Goal: Task Accomplishment & Management: Manage account settings

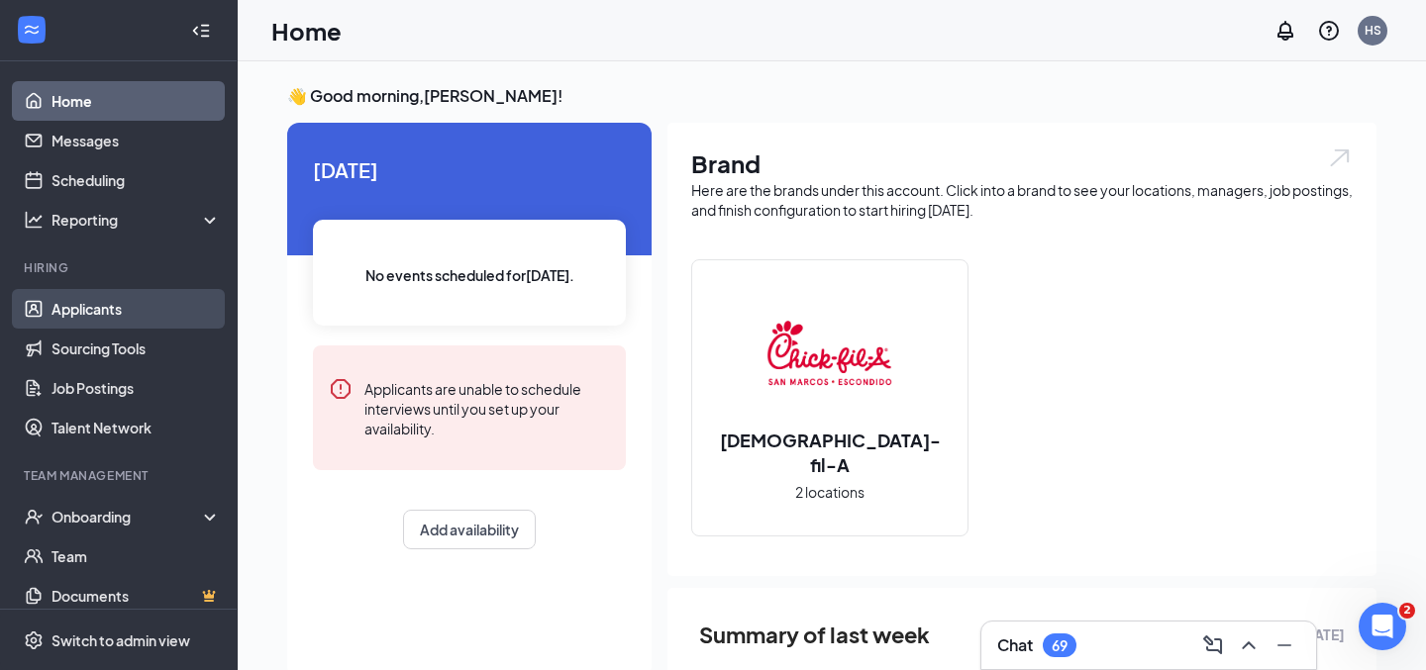
click at [96, 317] on link "Applicants" at bounding box center [135, 309] width 169 height 40
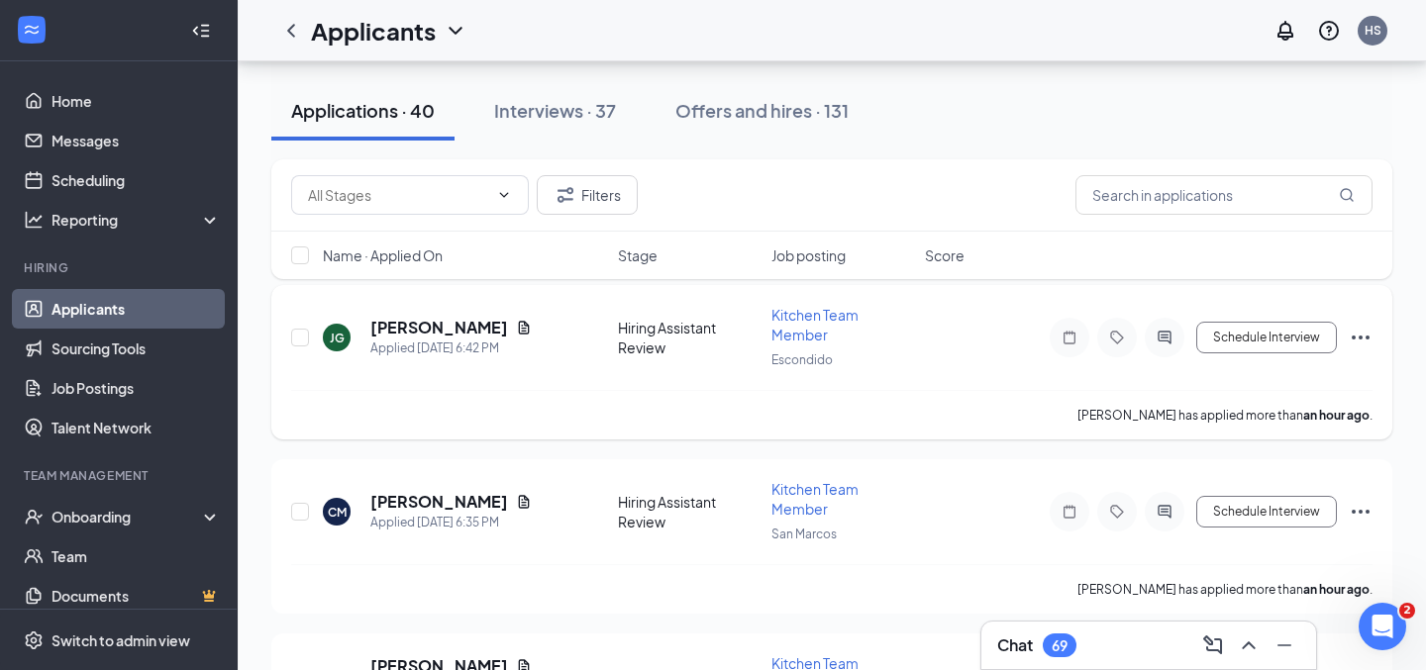
scroll to position [208, 0]
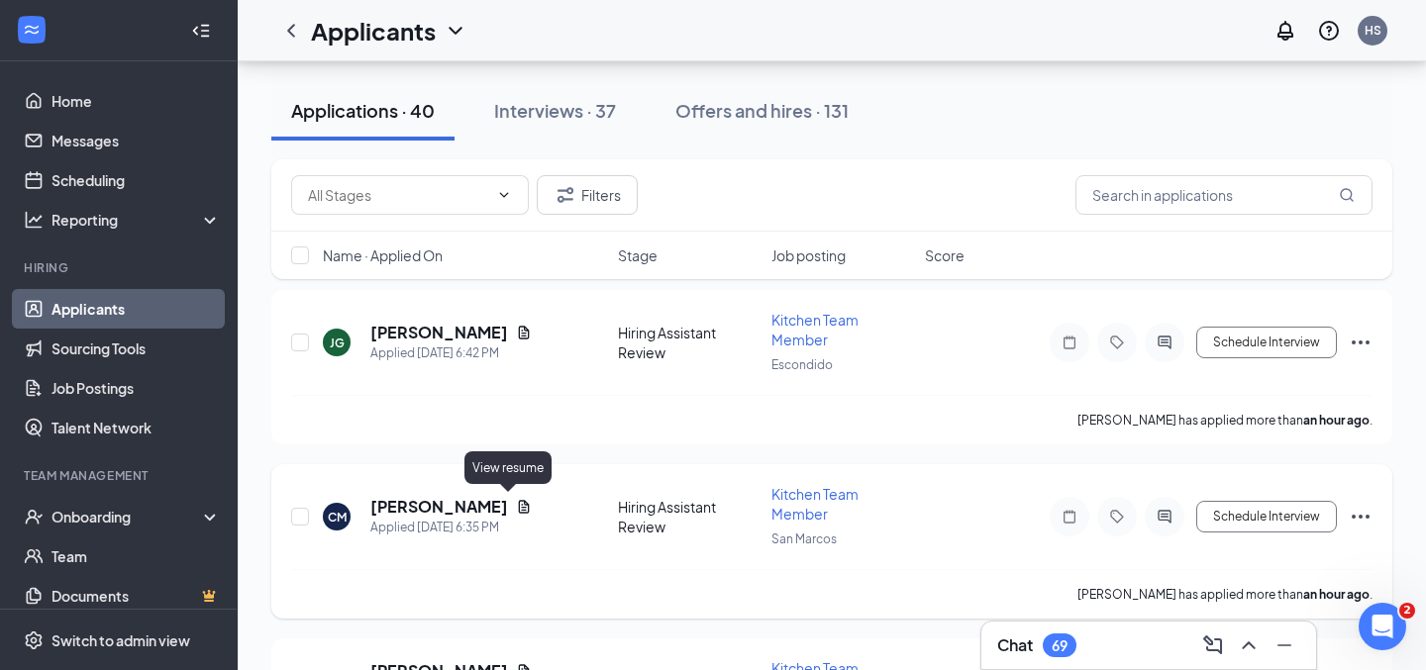
click at [519, 505] on icon "Document" at bounding box center [524, 506] width 11 height 13
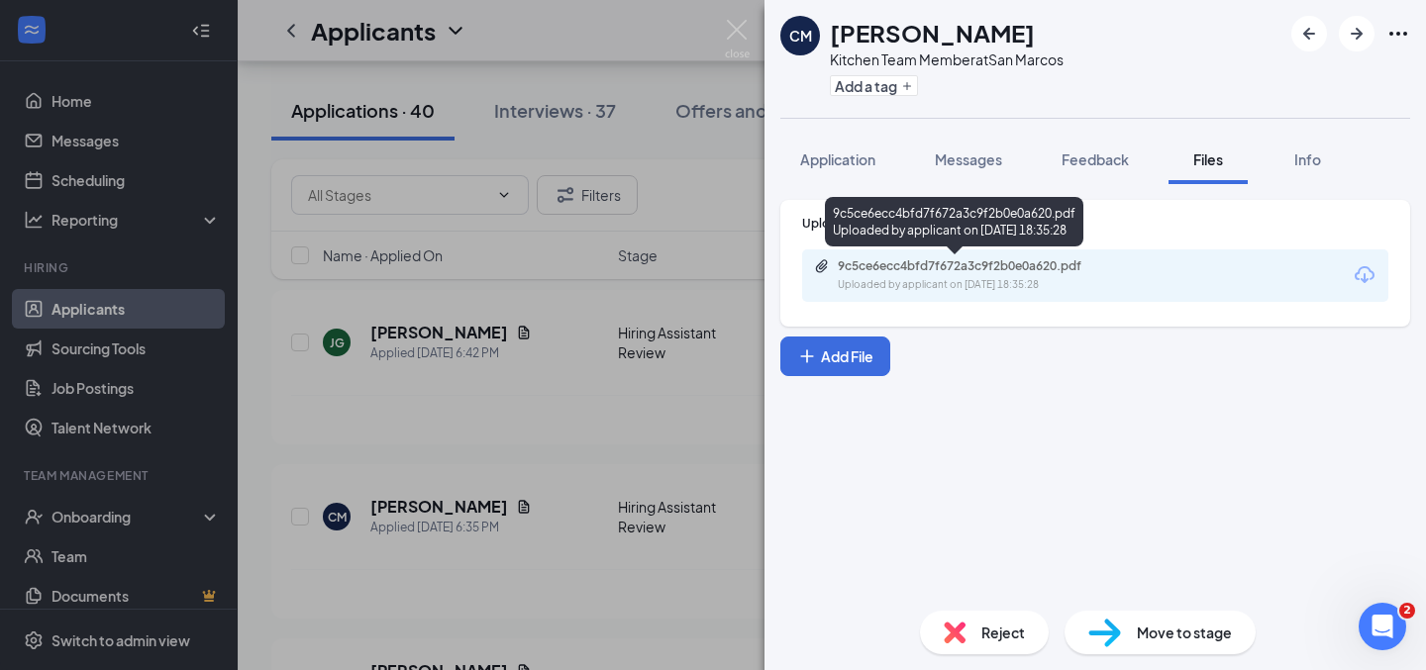
click at [994, 269] on div "9c5ce6ecc4bfd7f672a3c9f2b0e0a620.pdf" at bounding box center [976, 266] width 277 height 16
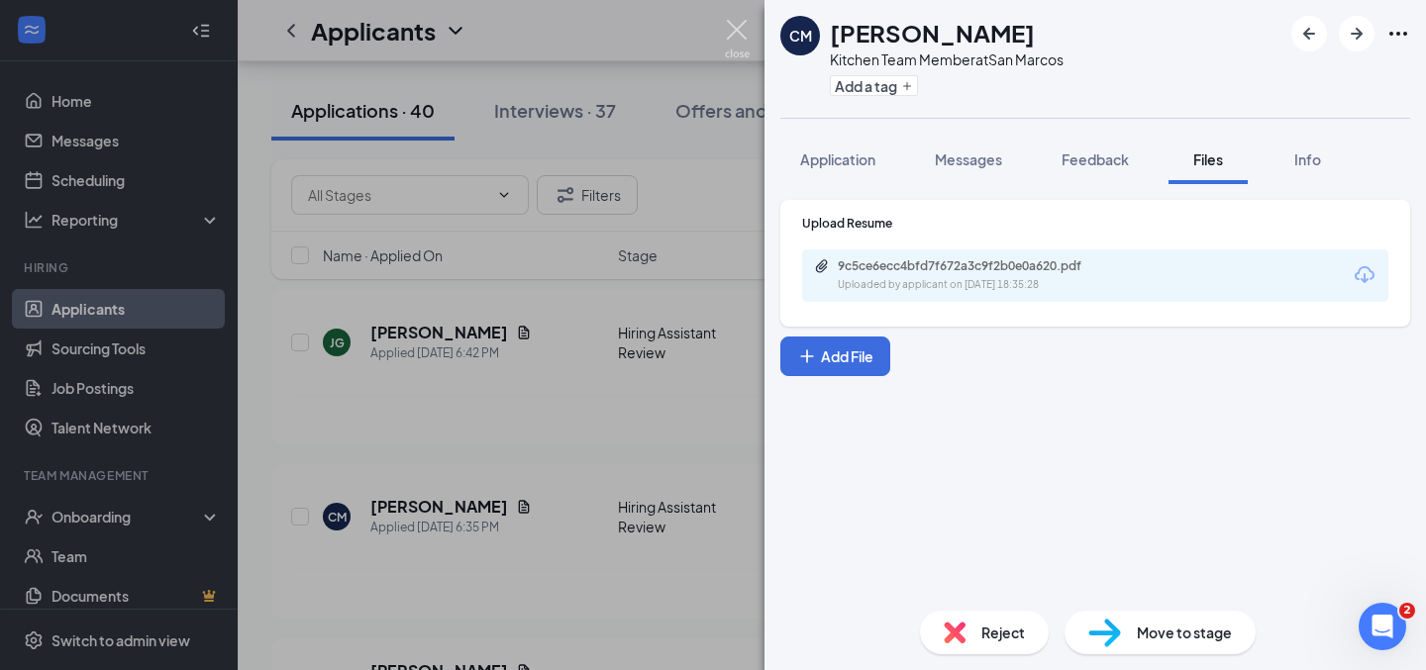
click at [738, 20] on img at bounding box center [737, 39] width 25 height 39
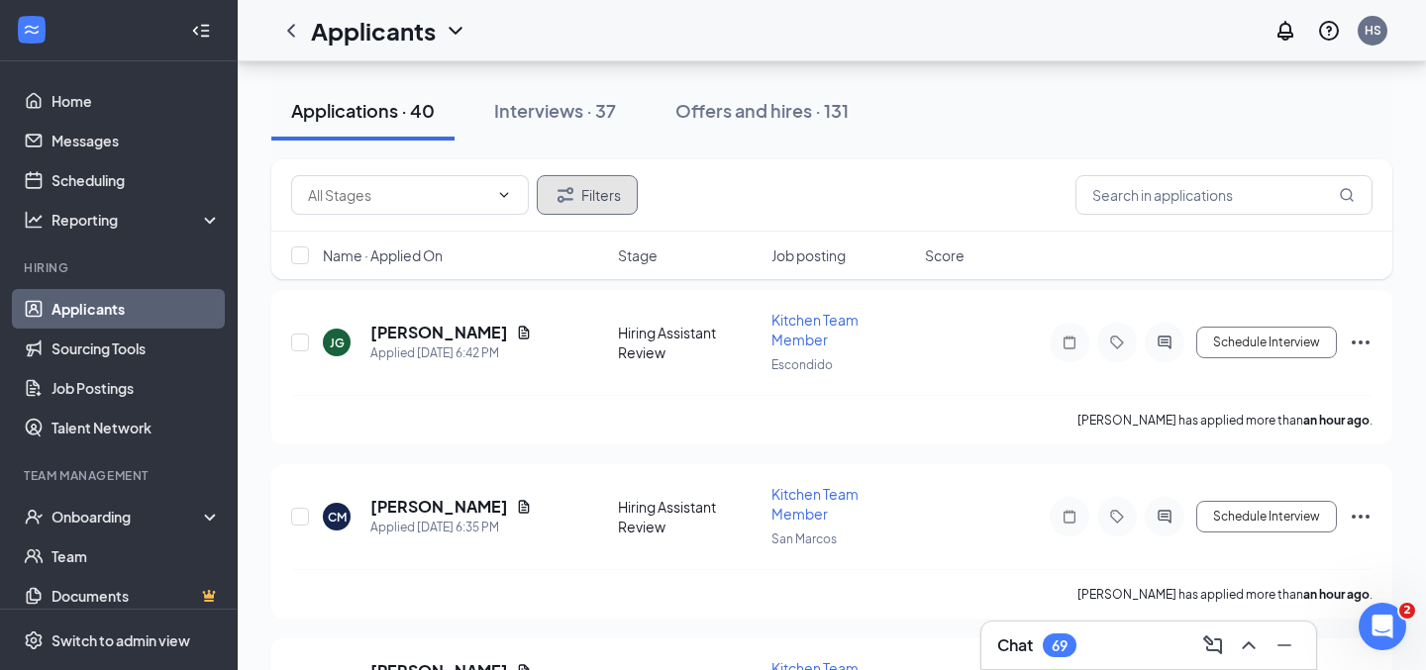
click at [612, 203] on button "Filters" at bounding box center [587, 195] width 101 height 40
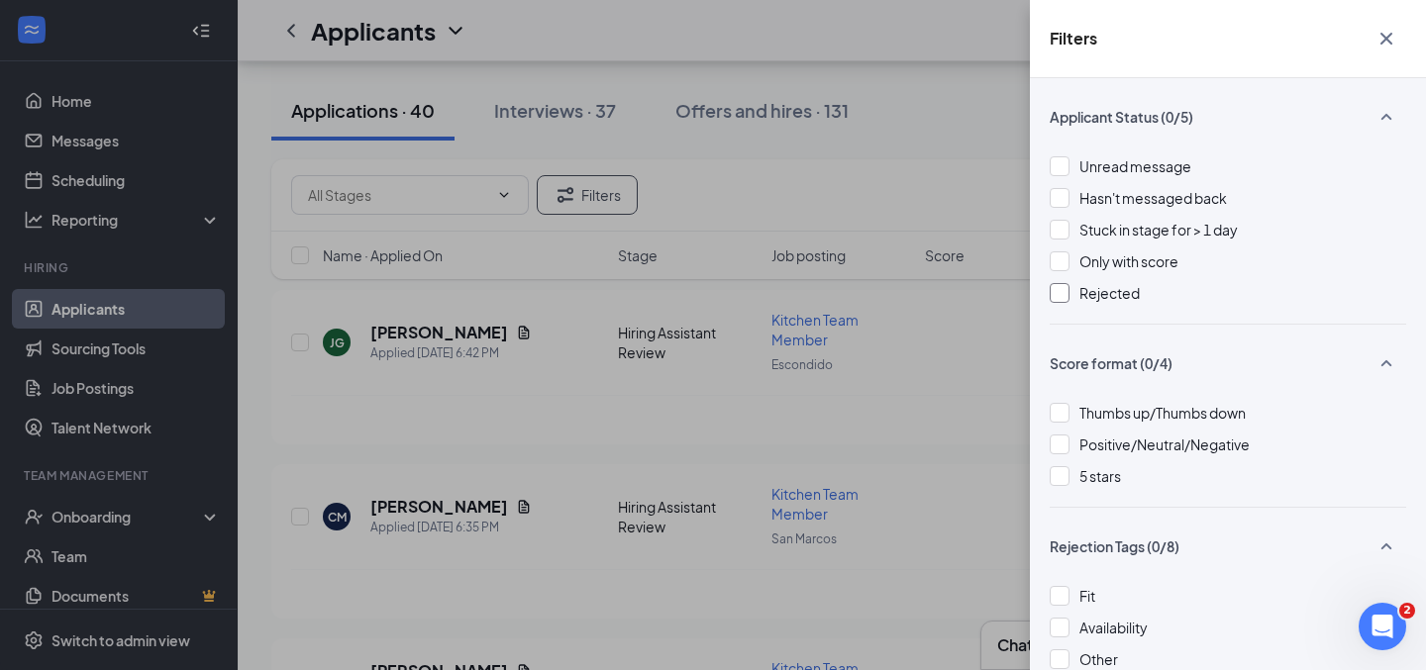
click at [1060, 294] on div at bounding box center [1059, 293] width 20 height 20
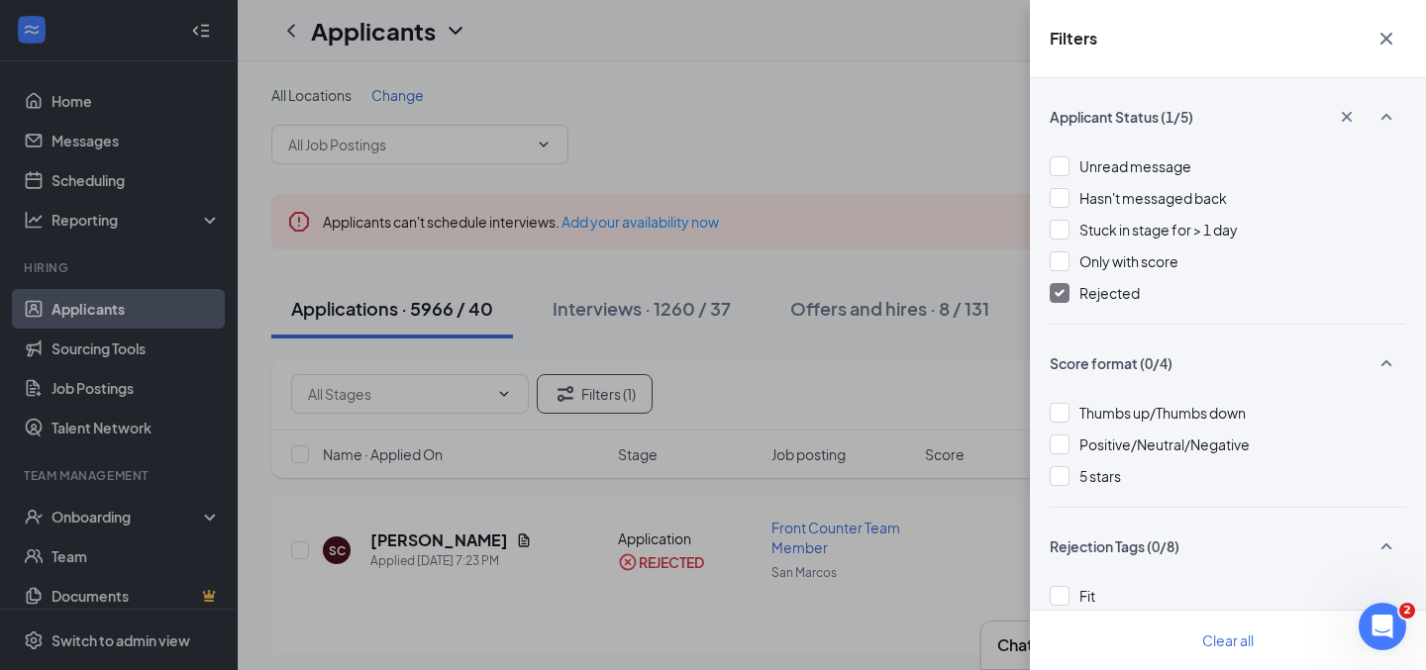
click at [1387, 37] on icon "Cross" at bounding box center [1386, 39] width 12 height 12
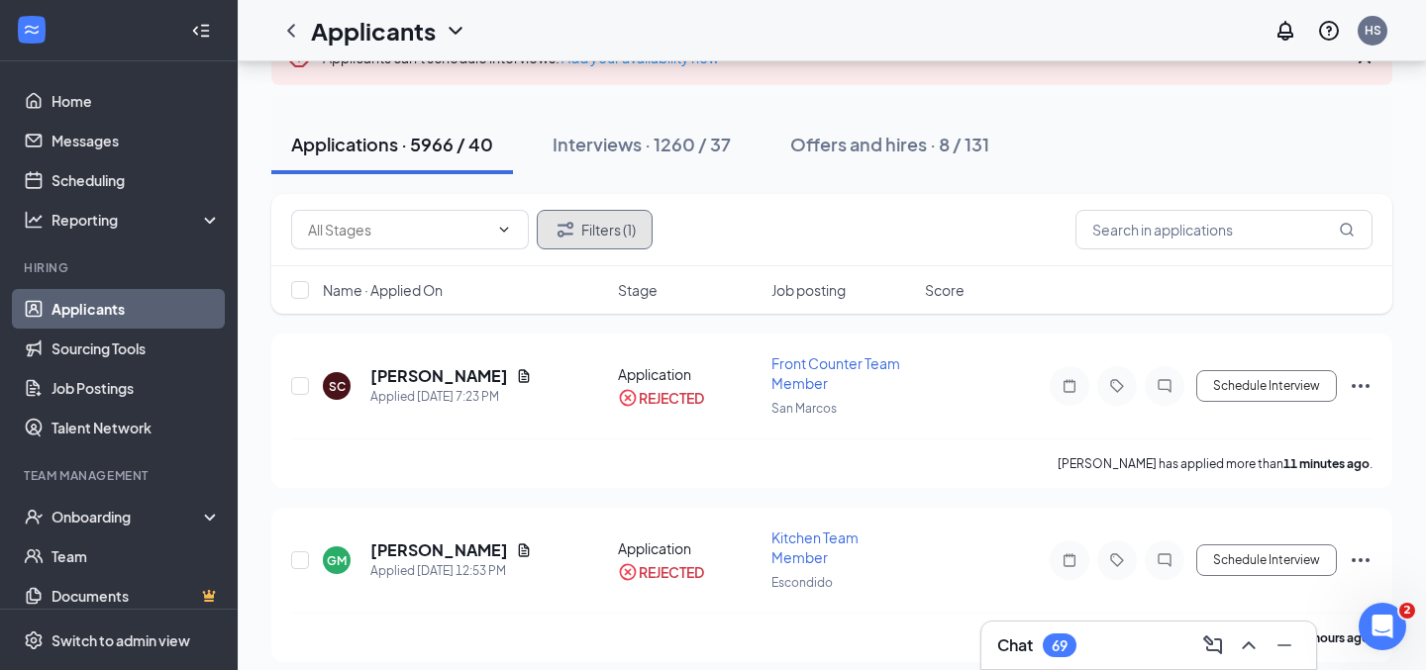
scroll to position [158, 0]
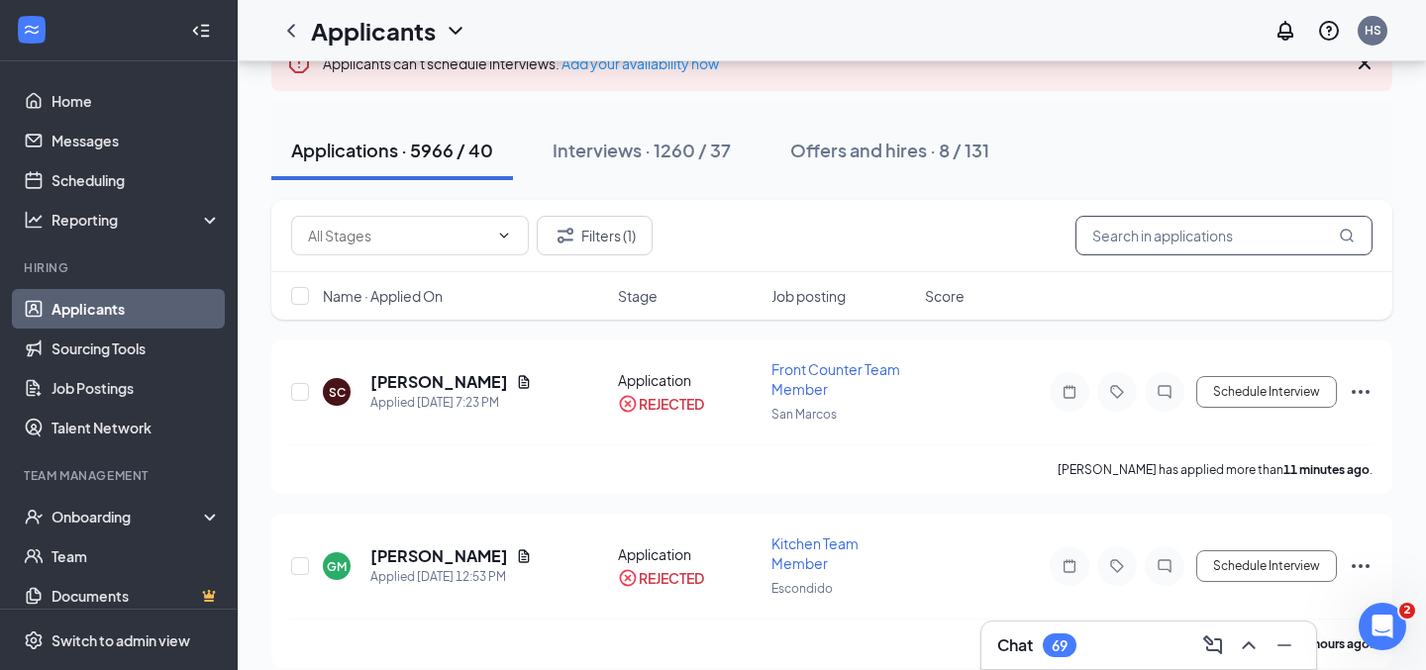
click at [1184, 236] on input "text" at bounding box center [1223, 236] width 297 height 40
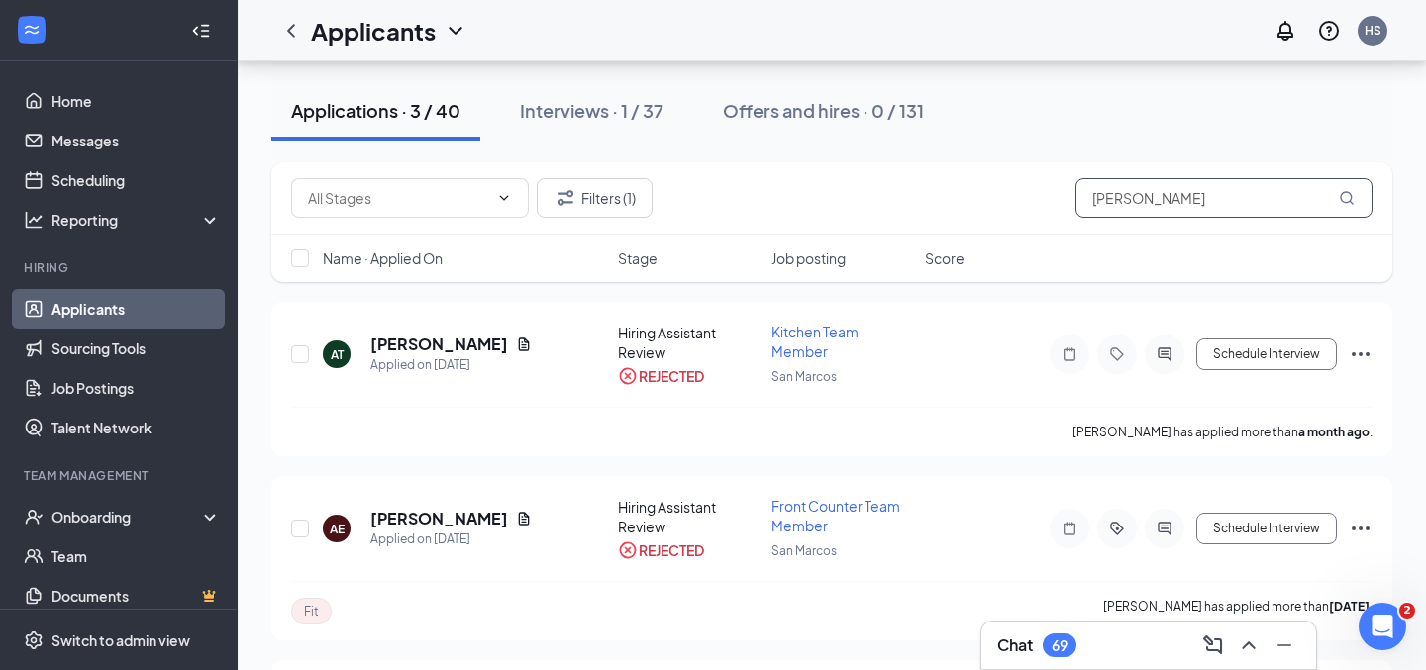
scroll to position [188, 0]
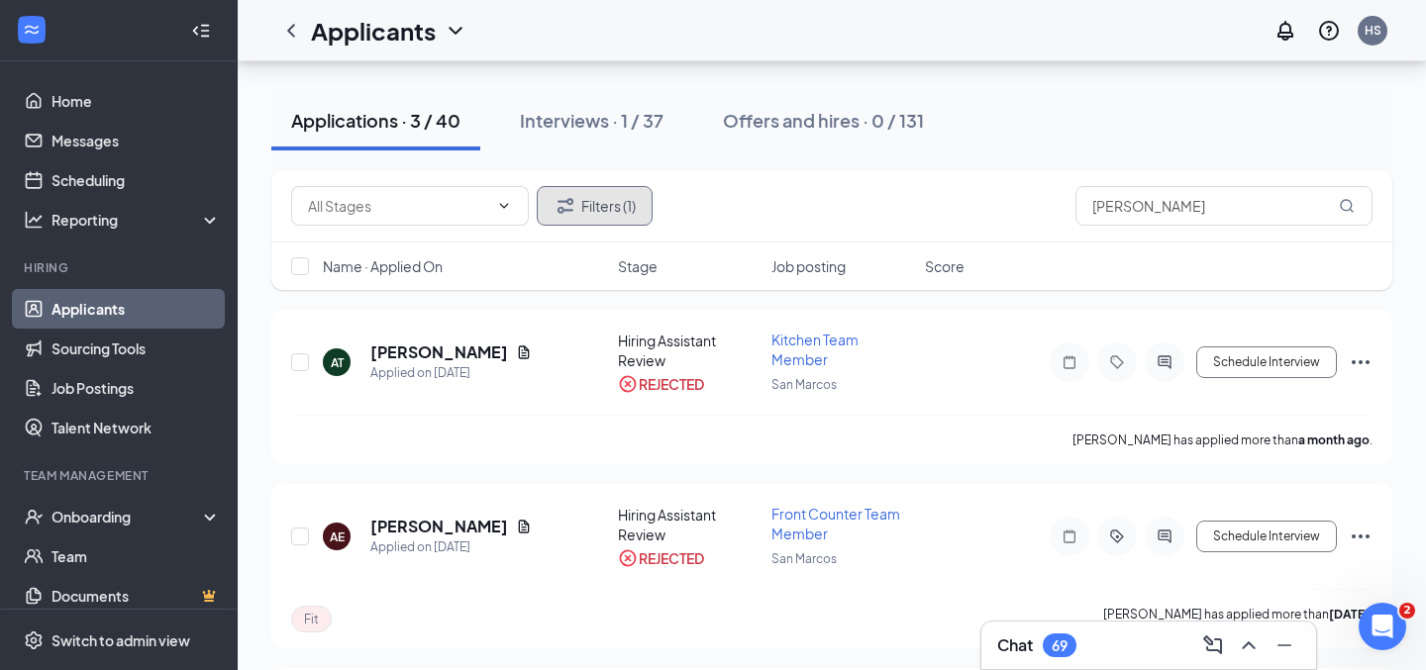
click at [617, 204] on button "Filters (1)" at bounding box center [595, 206] width 116 height 40
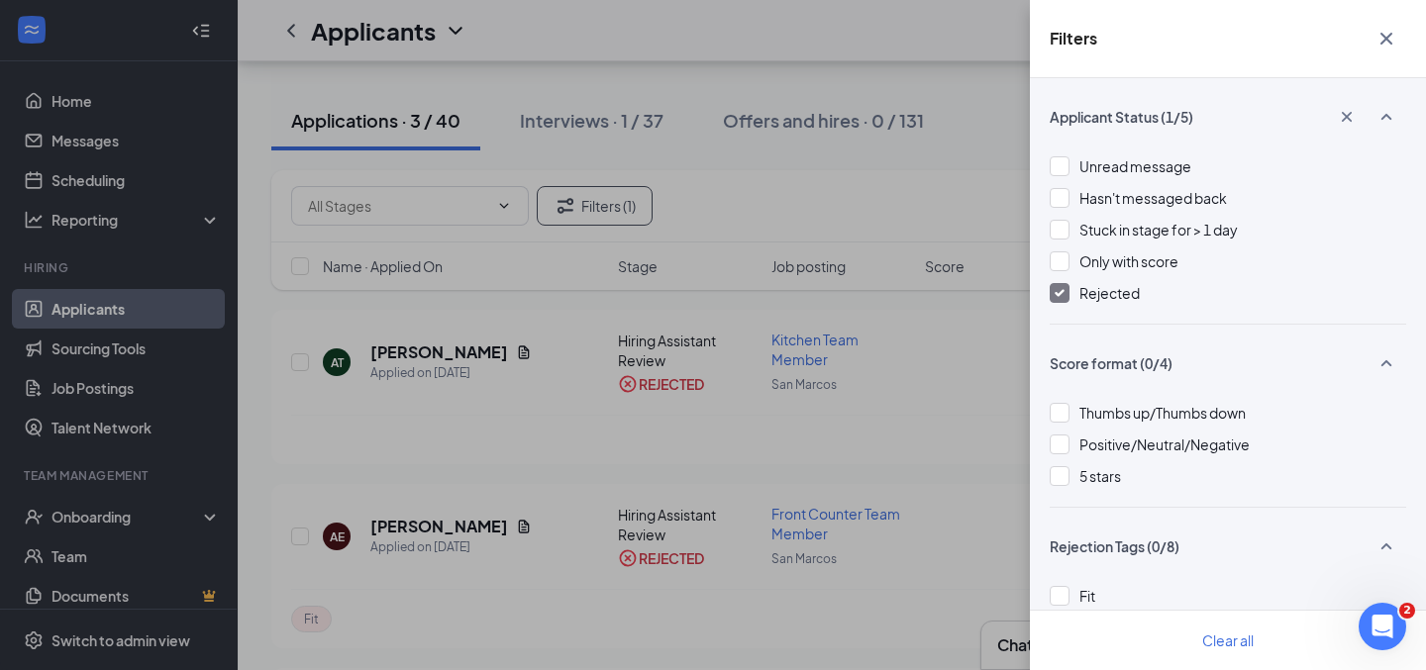
click at [1054, 295] on img at bounding box center [1059, 293] width 10 height 8
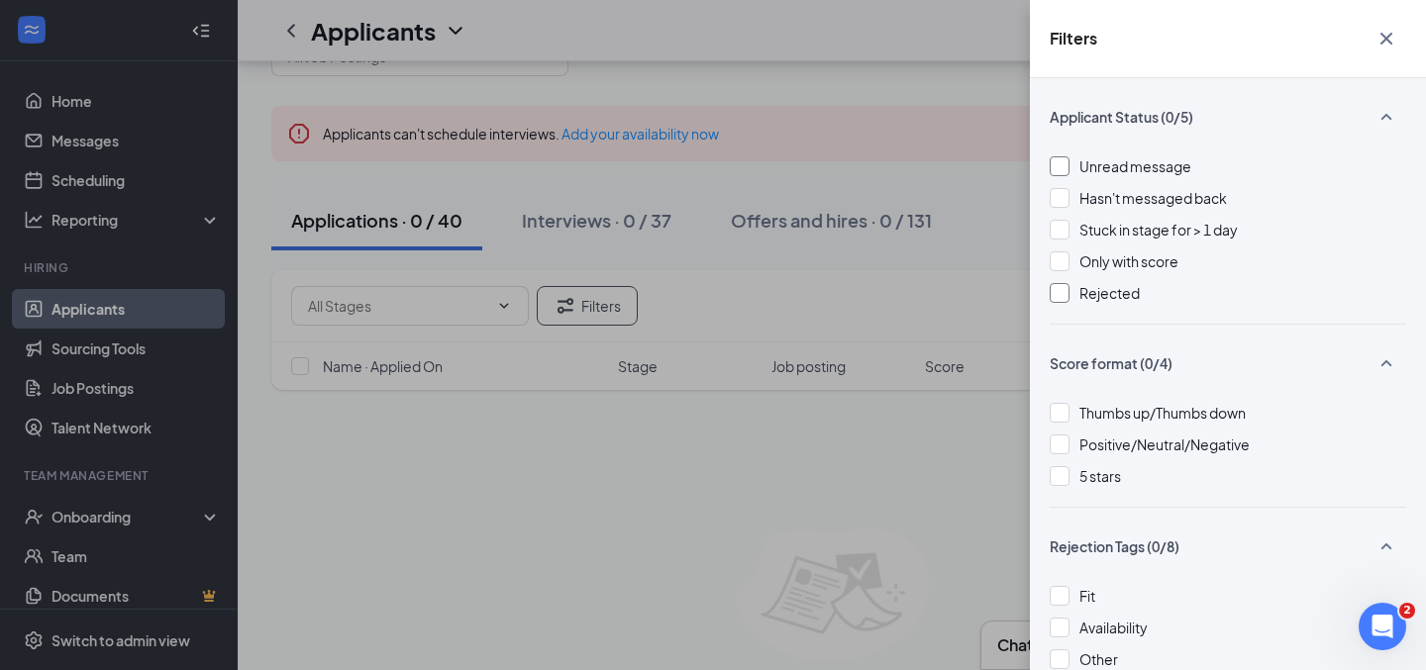
click at [1068, 168] on div at bounding box center [1059, 166] width 20 height 20
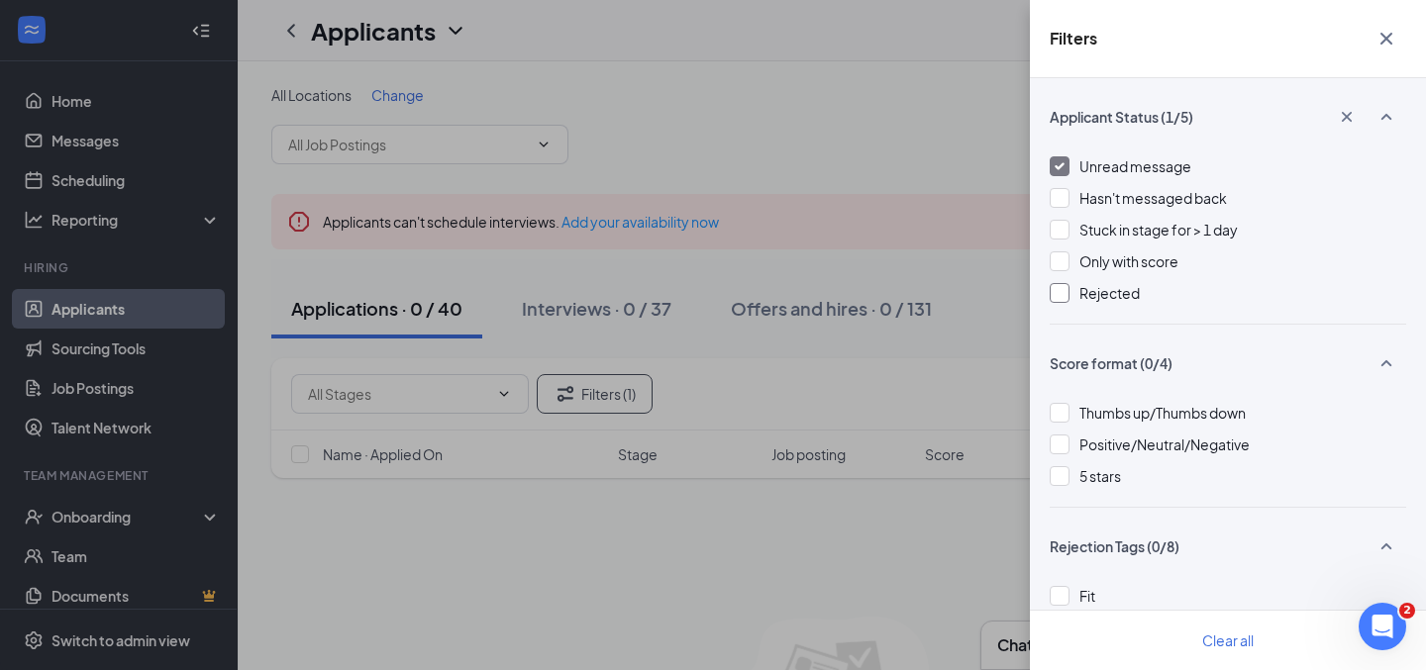
click at [1068, 168] on div at bounding box center [1059, 166] width 20 height 20
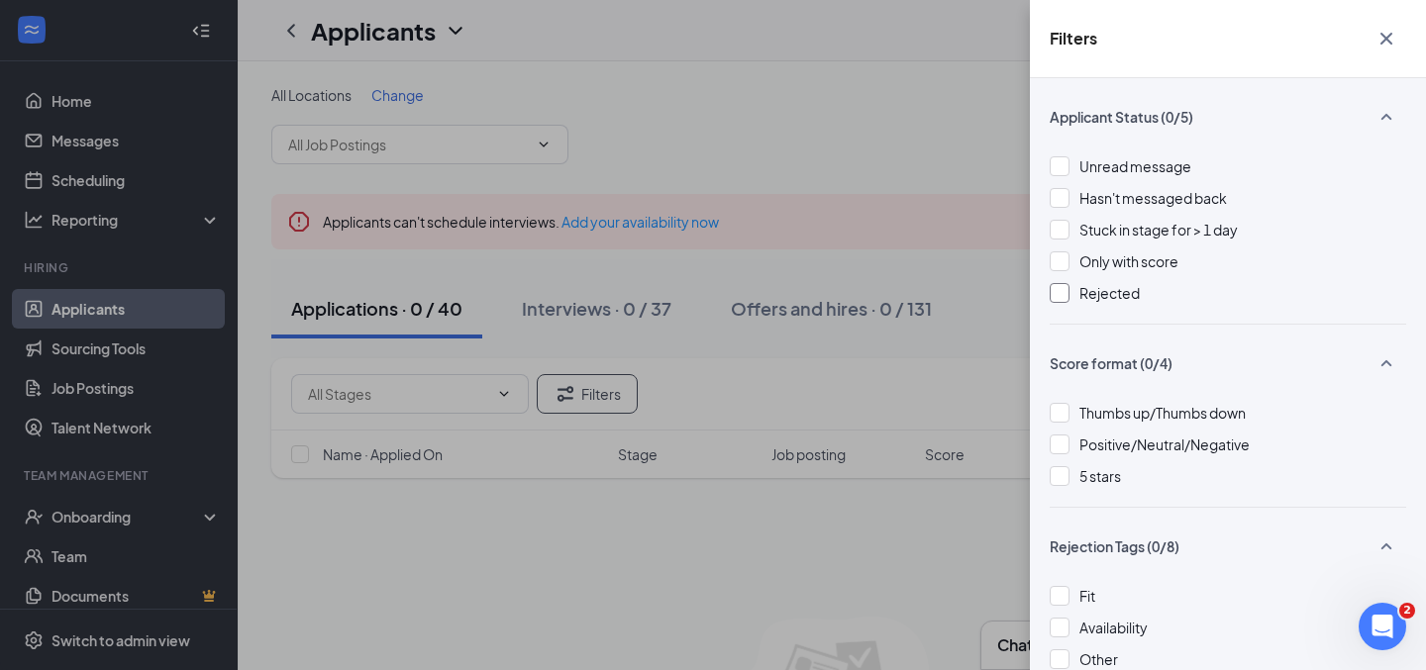
click at [1380, 36] on icon "Cross" at bounding box center [1386, 39] width 24 height 24
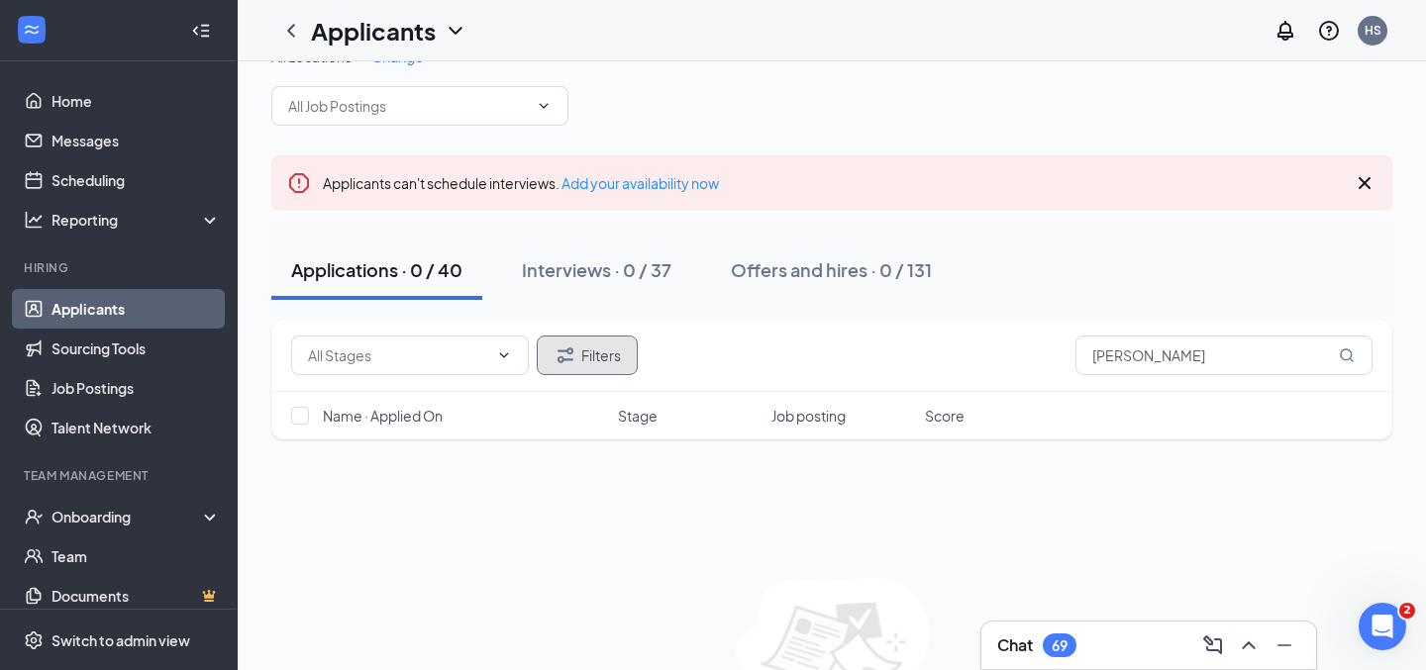
scroll to position [26, 0]
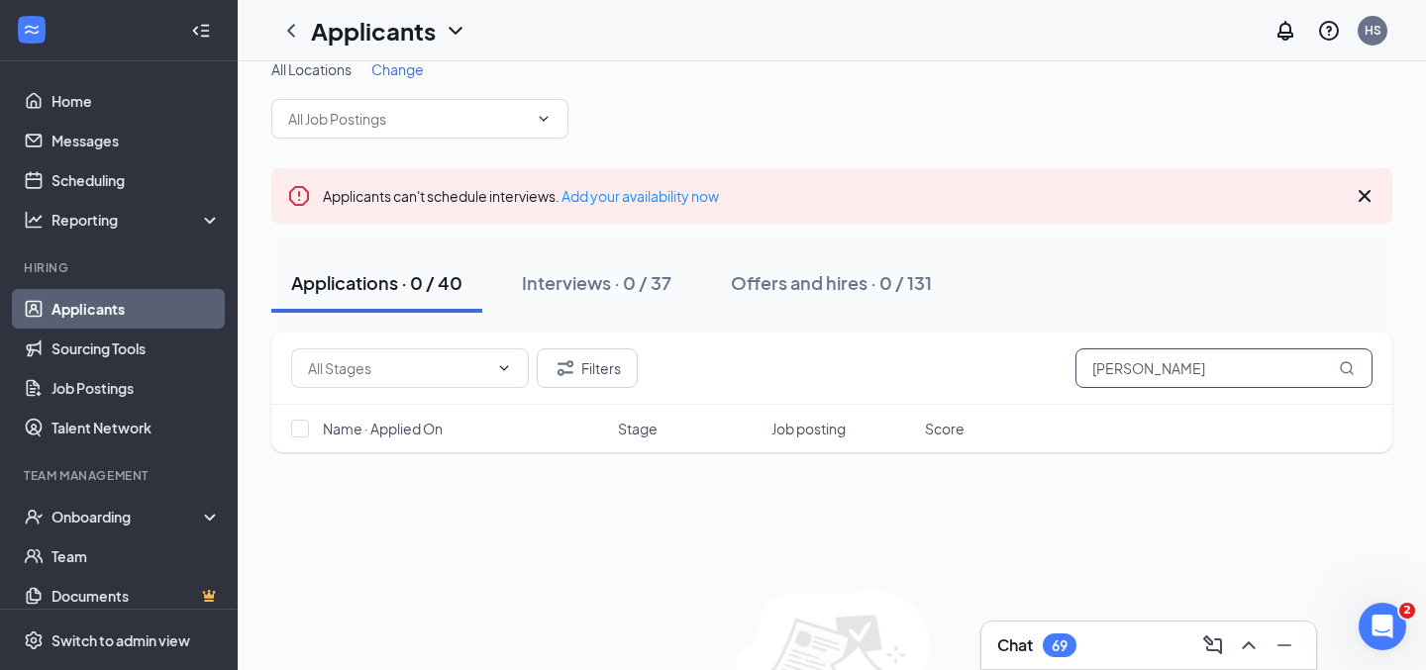
click at [1133, 373] on input "[PERSON_NAME]" at bounding box center [1223, 368] width 297 height 40
drag, startPoint x: 1133, startPoint y: 373, endPoint x: 1061, endPoint y: 373, distance: 71.3
click at [1061, 373] on div "Filters [PERSON_NAME]" at bounding box center [831, 368] width 1081 height 40
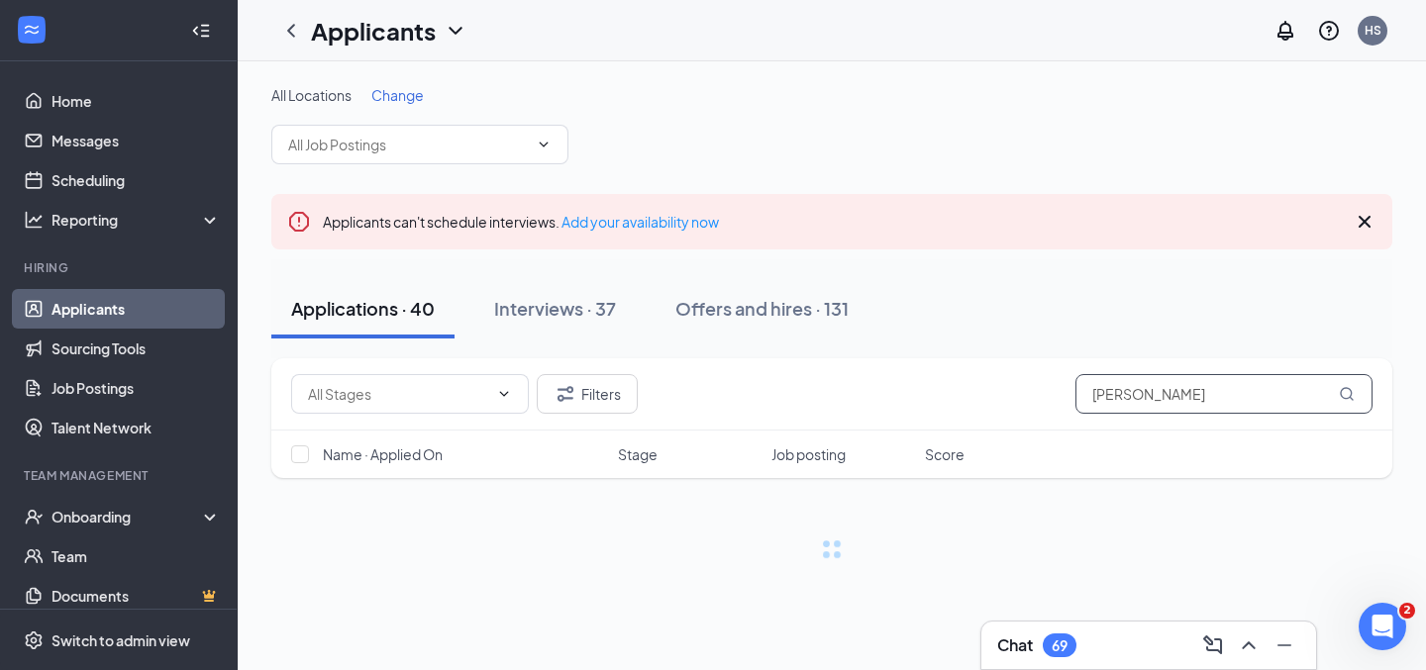
type input "[PERSON_NAME]"
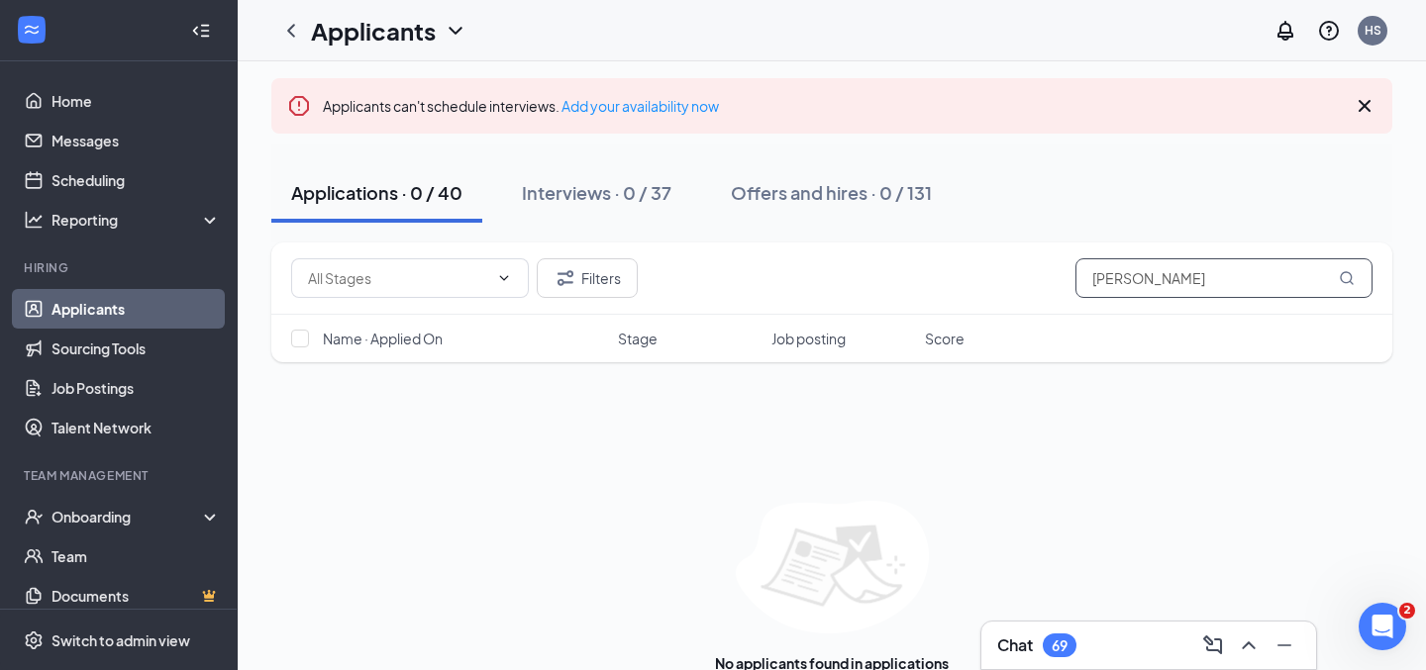
scroll to position [162, 0]
